Goal: Navigation & Orientation: Find specific page/section

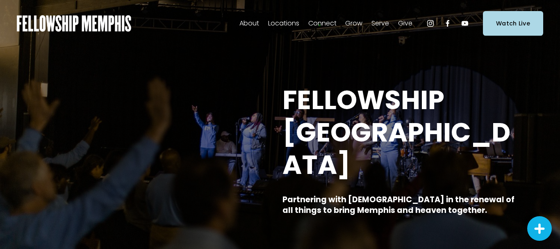
click at [0, 0] on span "In-Person" at bounding box center [0, 0] width 0 height 0
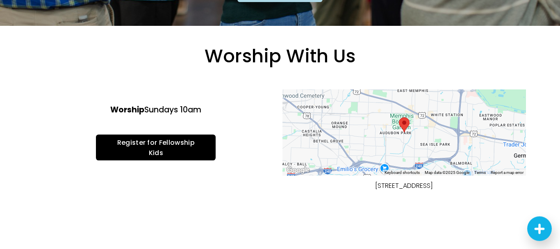
scroll to position [209, 0]
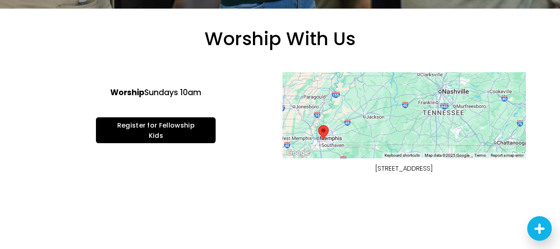
drag, startPoint x: 447, startPoint y: 109, endPoint x: 339, endPoint y: 139, distance: 112.4
click at [339, 139] on div at bounding box center [403, 115] width 243 height 86
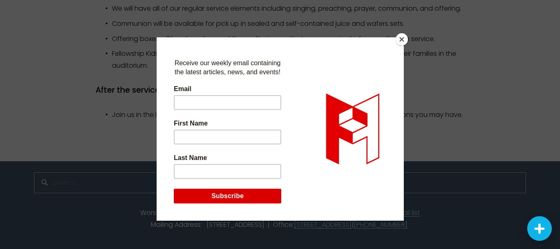
scroll to position [762, 0]
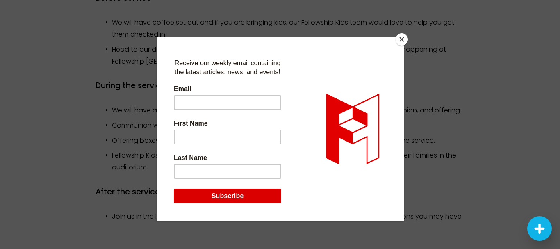
click at [401, 36] on button "Close" at bounding box center [402, 39] width 12 height 12
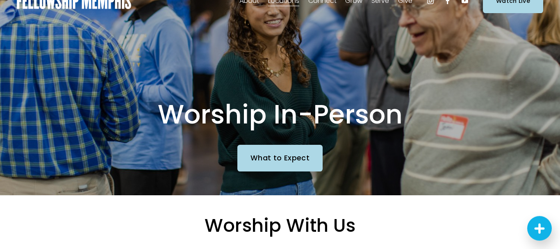
scroll to position [0, 0]
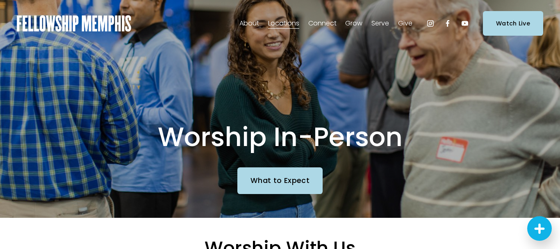
click at [0, 0] on span "Online" at bounding box center [0, 0] width 0 height 0
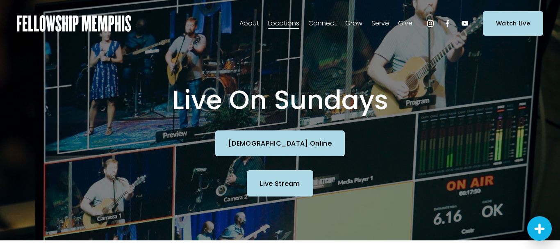
click at [0, 0] on span "Staff" at bounding box center [0, 0] width 0 height 0
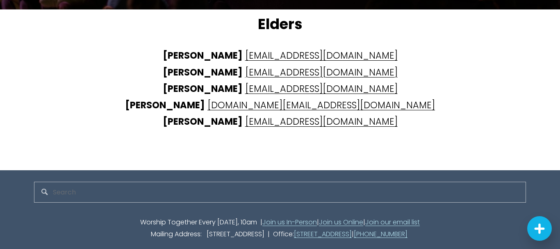
scroll to position [2010, 0]
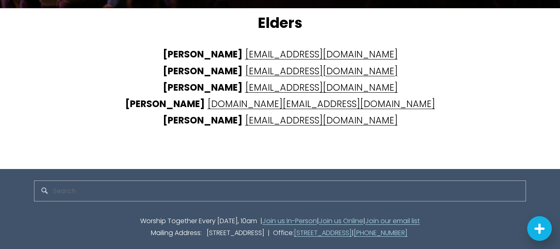
click at [285, 215] on link "Join us In-Person" at bounding box center [289, 221] width 55 height 12
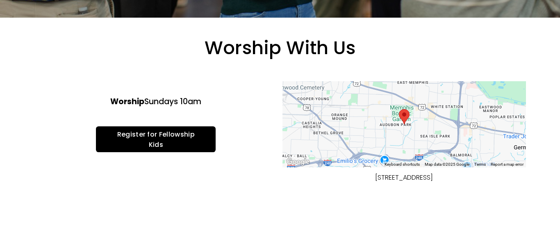
scroll to position [125, 0]
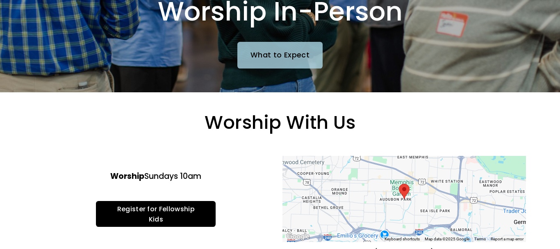
click at [261, 53] on link "What to Expect" at bounding box center [279, 55] width 85 height 26
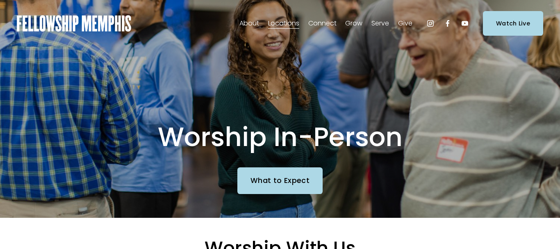
click at [0, 0] on span "Careers" at bounding box center [0, 0] width 0 height 0
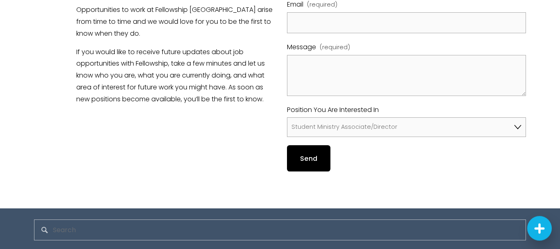
scroll to position [606, 0]
